Goal: Navigation & Orientation: Find specific page/section

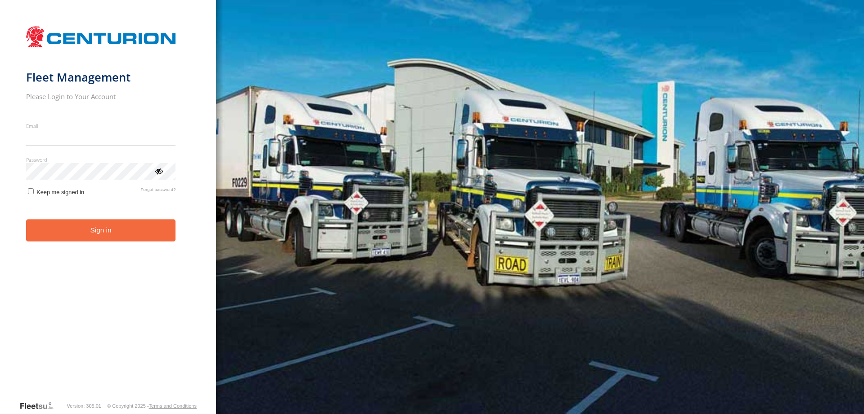
type input "**********"
click at [125, 230] on button "Sign in" at bounding box center [101, 230] width 150 height 22
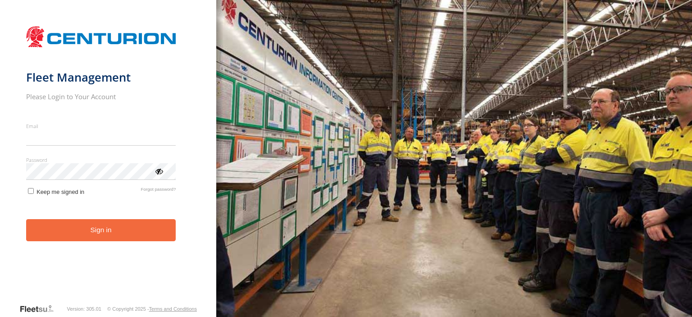
type input "**********"
click at [115, 240] on button "Sign in" at bounding box center [101, 230] width 150 height 22
